Goal: Check status: Check status

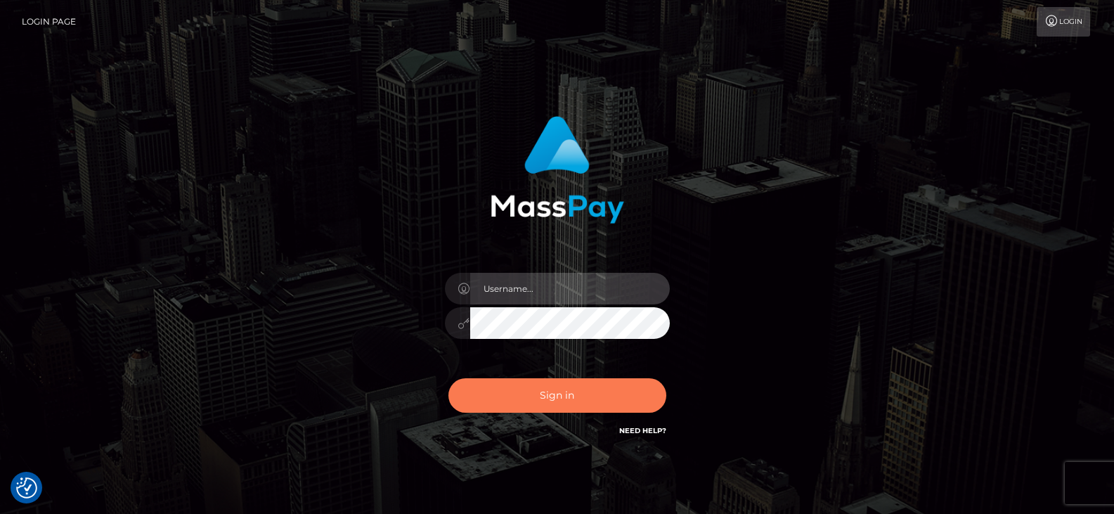
type input "Nocelyn.xcite"
click at [568, 381] on button "Sign in" at bounding box center [557, 395] width 218 height 34
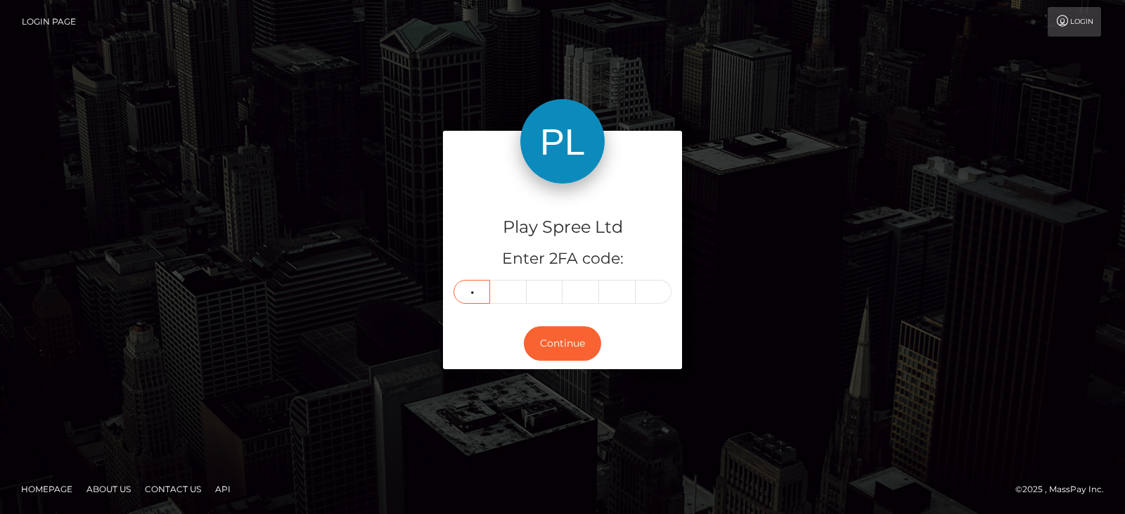
type input "9"
type input "3"
type input "4"
type input "3"
type input "8"
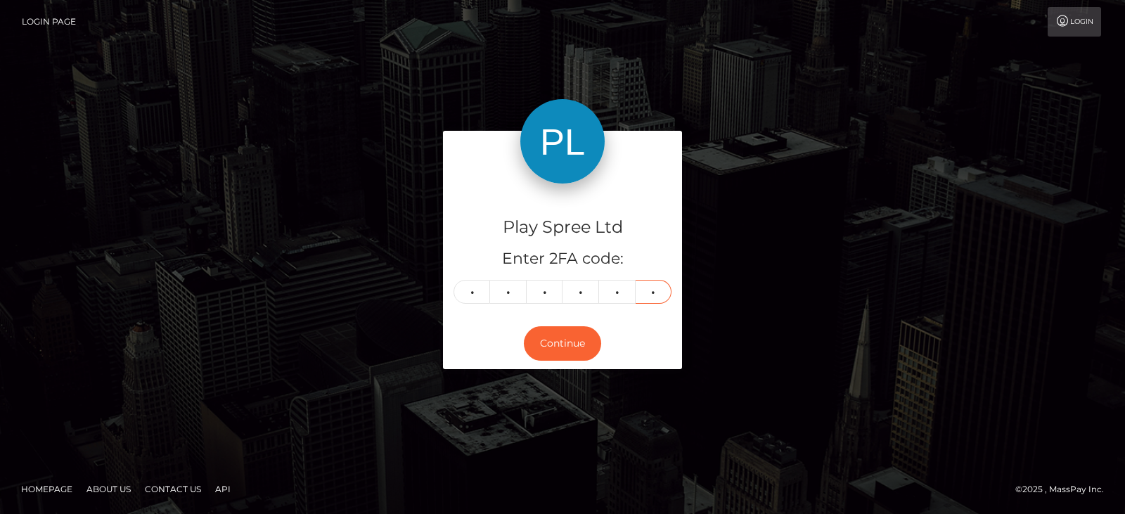
type input "8"
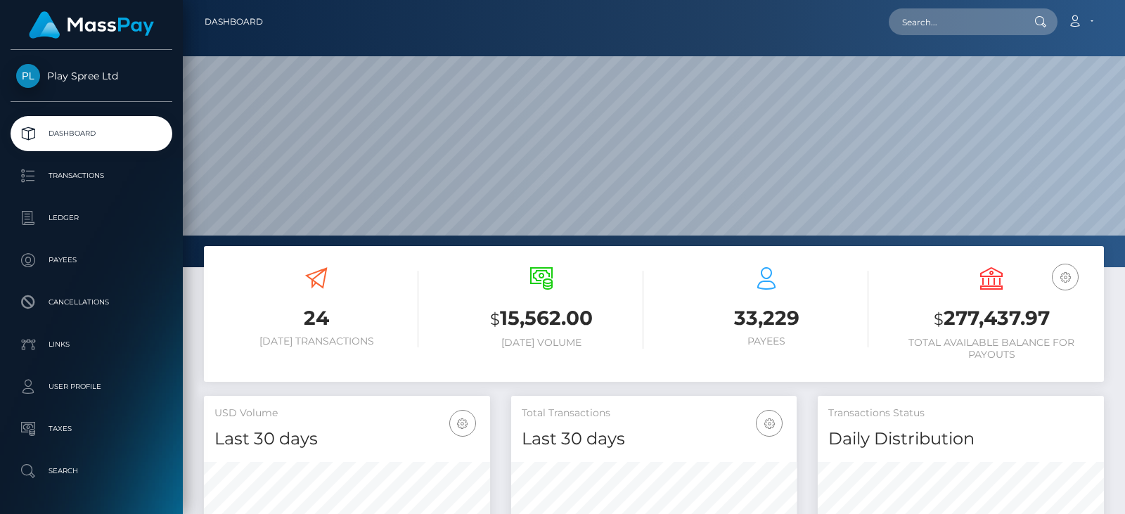
scroll to position [250, 285]
click at [999, 322] on h3 "$ 277,437.97" at bounding box center [991, 318] width 204 height 29
copy h3 "277,437.97"
